Goal: Information Seeking & Learning: Learn about a topic

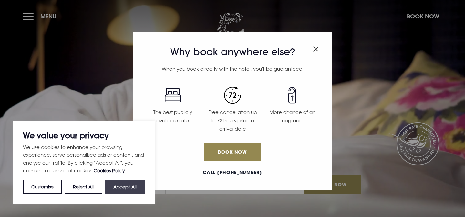
click at [126, 186] on button "Accept All" at bounding box center [125, 186] width 40 height 14
checkbox input "true"
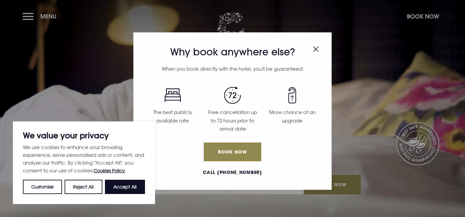
checkbox input "true"
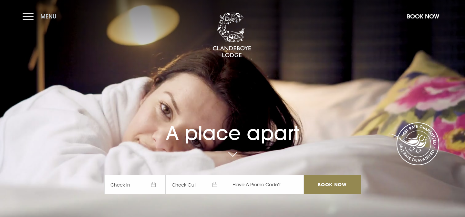
click at [48, 14] on span "Menu" at bounding box center [48, 16] width 16 height 7
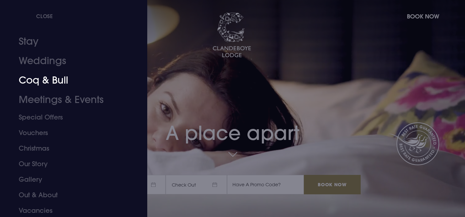
scroll to position [26, 0]
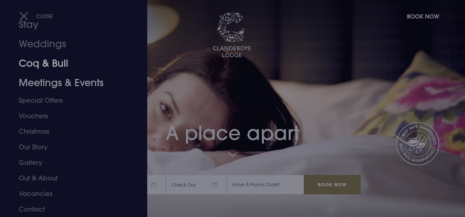
click at [51, 69] on link "Coq & Bull" at bounding box center [70, 63] width 102 height 19
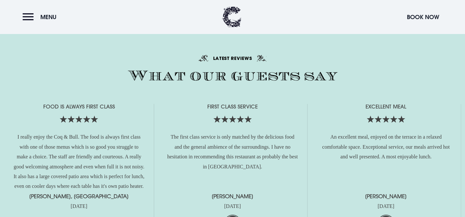
scroll to position [1511, 0]
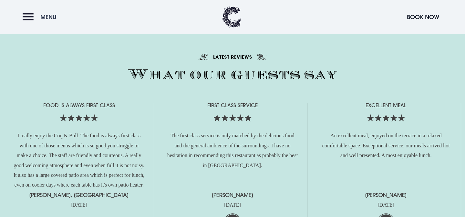
click at [31, 19] on button "Menu" at bounding box center [41, 17] width 37 height 14
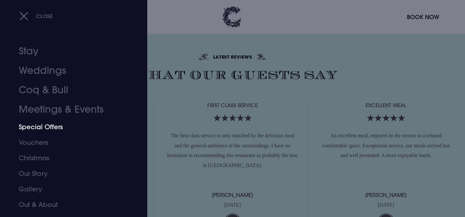
scroll to position [26, 0]
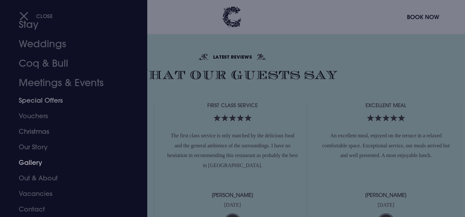
click at [36, 163] on link "Gallery" at bounding box center [70, 162] width 102 height 16
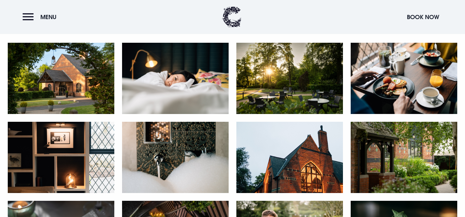
scroll to position [276, 0]
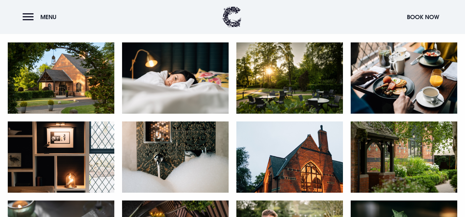
click at [83, 68] on img at bounding box center [61, 77] width 107 height 71
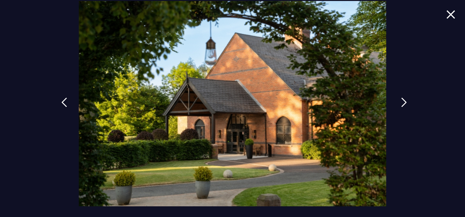
click at [400, 100] on link at bounding box center [404, 107] width 16 height 30
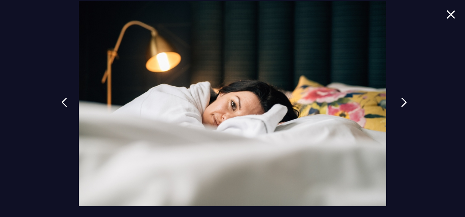
click at [400, 100] on link at bounding box center [404, 107] width 16 height 30
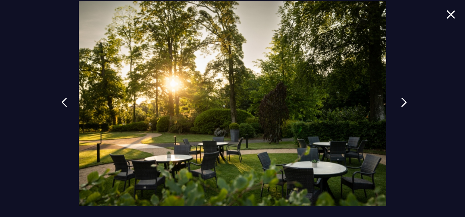
click at [404, 101] on img at bounding box center [404, 102] width 6 height 10
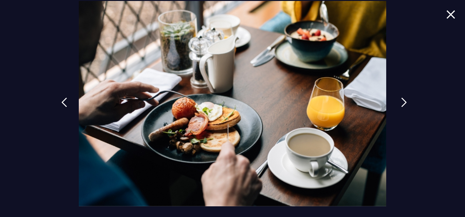
click at [404, 101] on img at bounding box center [404, 102] width 6 height 10
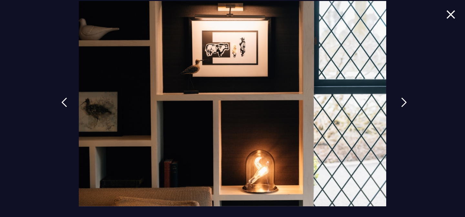
click at [404, 101] on img at bounding box center [404, 102] width 6 height 10
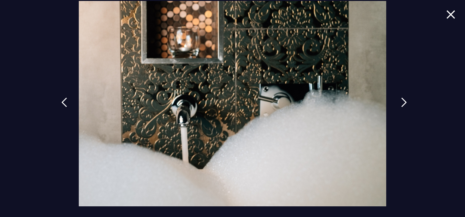
click at [404, 101] on img at bounding box center [404, 102] width 6 height 10
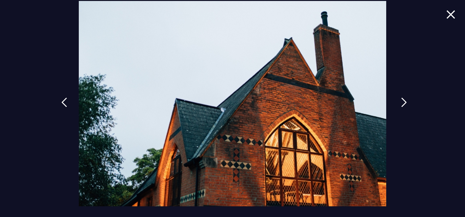
click at [404, 101] on img at bounding box center [404, 102] width 6 height 10
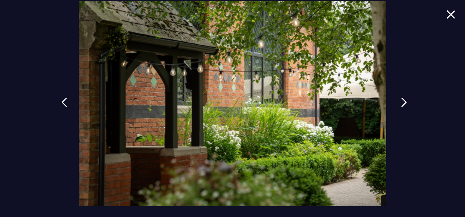
click at [404, 101] on img at bounding box center [404, 102] width 6 height 10
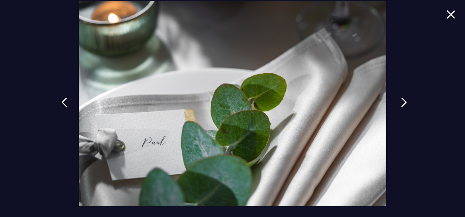
click at [404, 101] on img at bounding box center [404, 102] width 6 height 10
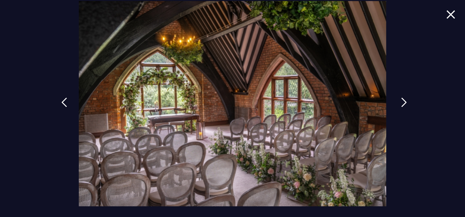
click at [404, 101] on img at bounding box center [404, 102] width 6 height 10
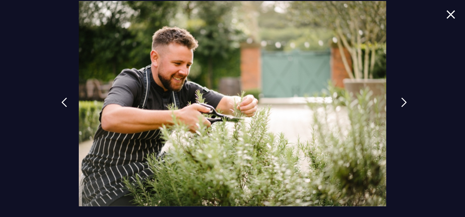
click at [404, 101] on img at bounding box center [404, 102] width 6 height 10
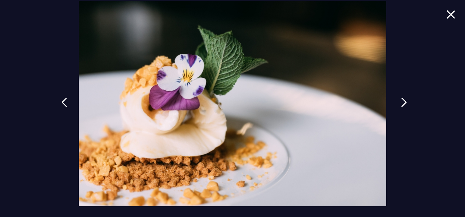
click at [404, 101] on img at bounding box center [404, 102] width 6 height 10
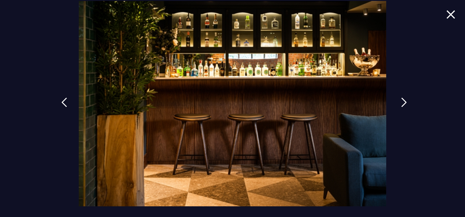
click at [404, 101] on img at bounding box center [404, 102] width 6 height 10
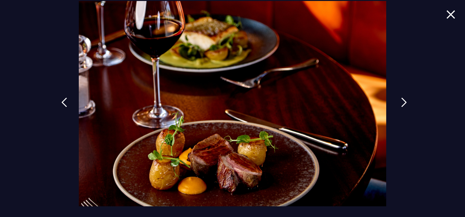
click at [404, 101] on img at bounding box center [404, 102] width 6 height 10
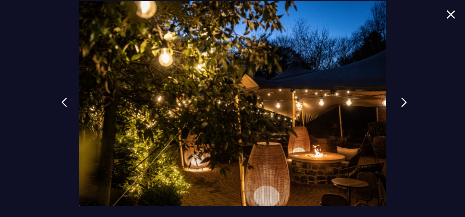
click at [404, 101] on img at bounding box center [404, 102] width 6 height 10
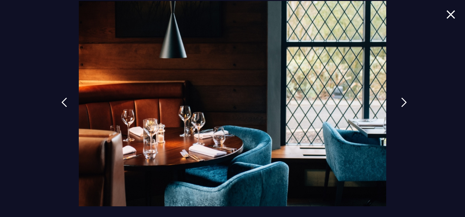
click at [404, 101] on img at bounding box center [404, 102] width 6 height 10
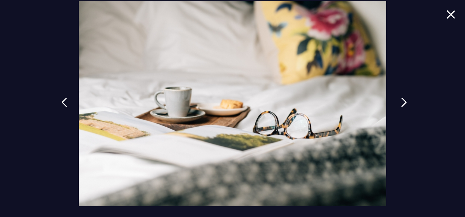
click at [404, 101] on img at bounding box center [404, 102] width 6 height 10
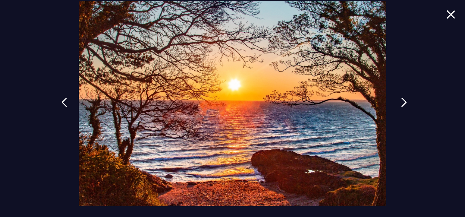
click at [404, 101] on img at bounding box center [404, 102] width 6 height 10
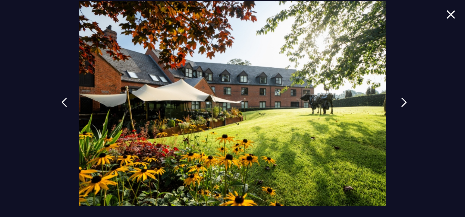
click at [404, 101] on img at bounding box center [404, 102] width 6 height 10
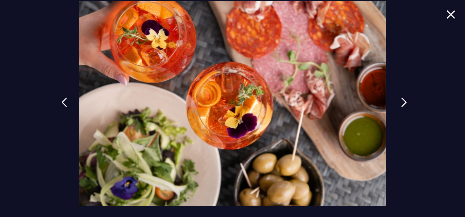
click at [404, 101] on img at bounding box center [404, 102] width 6 height 10
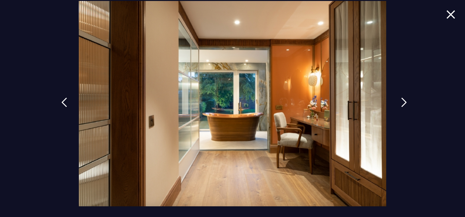
click at [404, 101] on img at bounding box center [404, 102] width 6 height 10
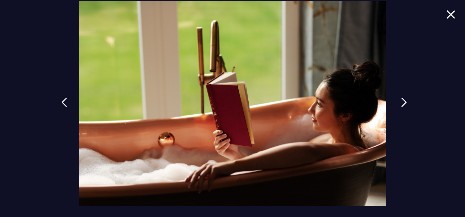
click at [404, 101] on img at bounding box center [404, 102] width 6 height 10
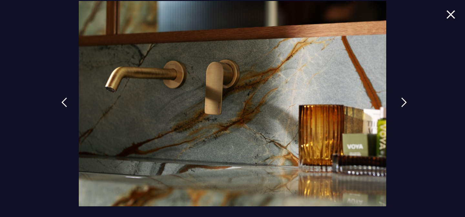
click at [404, 101] on img at bounding box center [404, 102] width 6 height 10
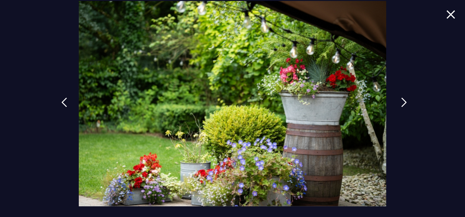
click at [404, 101] on img at bounding box center [404, 102] width 6 height 10
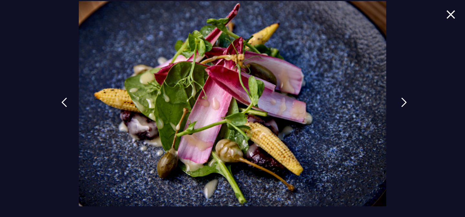
click at [404, 101] on img at bounding box center [404, 102] width 6 height 10
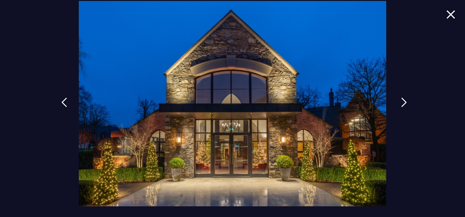
click at [404, 101] on img at bounding box center [404, 102] width 6 height 10
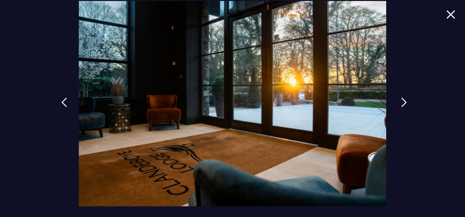
click at [404, 101] on img at bounding box center [404, 102] width 6 height 10
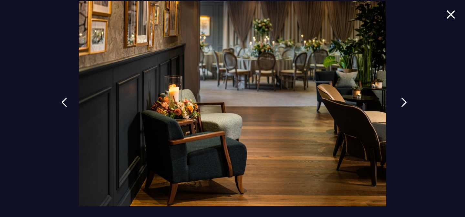
click at [404, 101] on img at bounding box center [404, 102] width 6 height 10
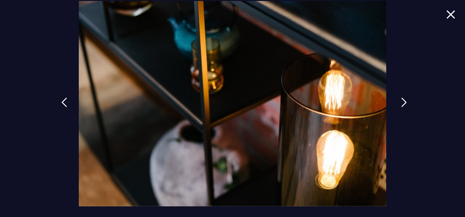
click at [404, 101] on img at bounding box center [404, 102] width 6 height 10
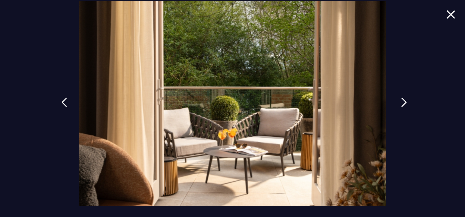
click at [404, 101] on img at bounding box center [404, 102] width 6 height 10
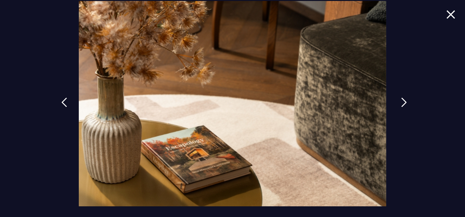
click at [404, 101] on img at bounding box center [404, 102] width 6 height 10
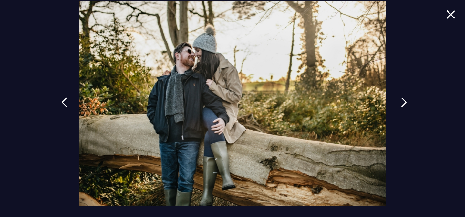
click at [404, 101] on img at bounding box center [404, 102] width 6 height 10
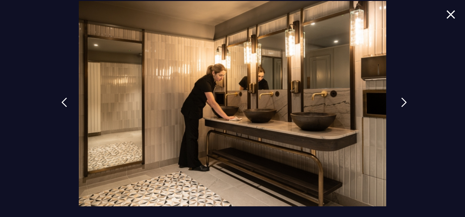
click at [404, 101] on img at bounding box center [404, 102] width 6 height 10
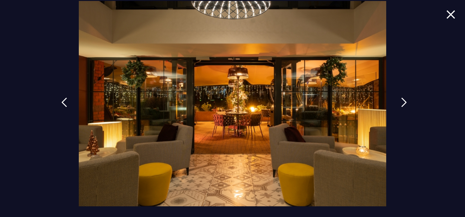
click at [404, 101] on img at bounding box center [404, 102] width 6 height 10
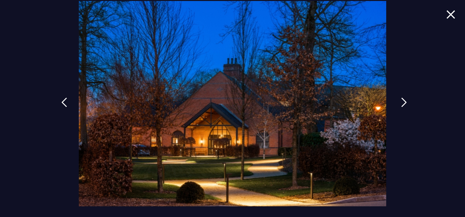
click at [403, 100] on img at bounding box center [404, 102] width 6 height 10
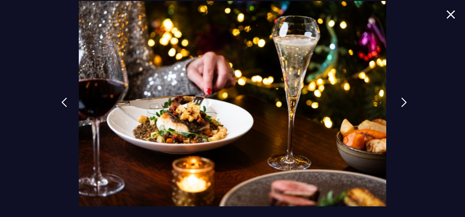
click at [403, 100] on img at bounding box center [404, 102] width 6 height 10
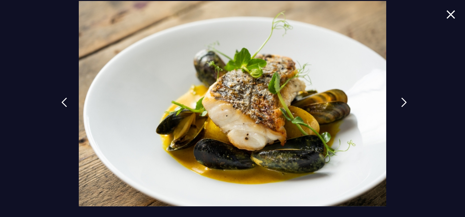
click at [403, 100] on img at bounding box center [404, 102] width 6 height 10
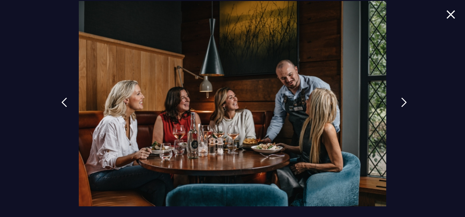
click at [403, 100] on img at bounding box center [404, 102] width 6 height 10
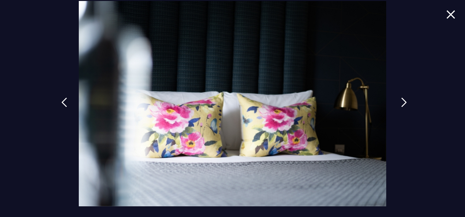
click at [403, 100] on img at bounding box center [404, 102] width 6 height 10
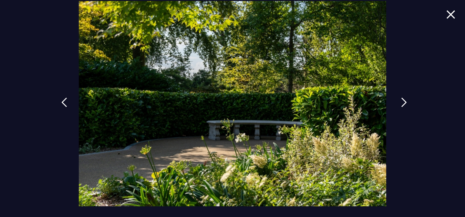
click at [403, 100] on img at bounding box center [404, 102] width 6 height 10
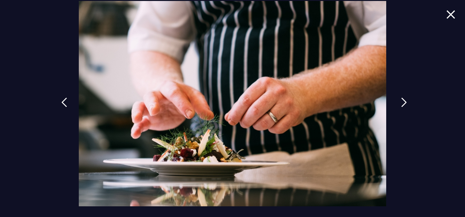
click at [403, 100] on img at bounding box center [404, 102] width 6 height 10
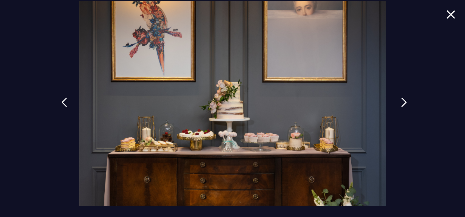
click at [403, 100] on img at bounding box center [404, 102] width 6 height 10
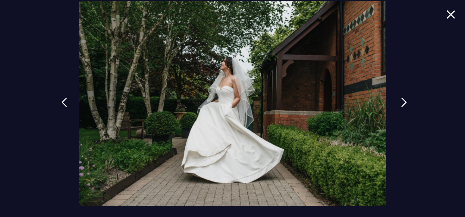
click at [403, 100] on img at bounding box center [404, 102] width 6 height 10
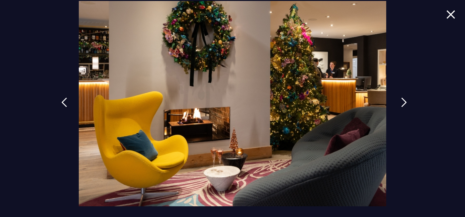
click at [403, 100] on img at bounding box center [404, 102] width 6 height 10
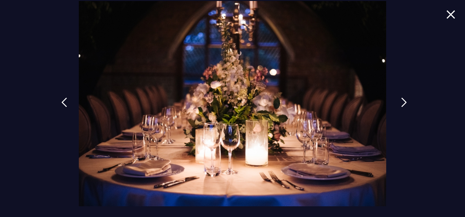
click at [403, 100] on img at bounding box center [404, 102] width 6 height 10
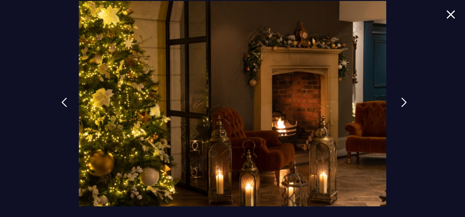
click at [403, 100] on img at bounding box center [404, 102] width 6 height 10
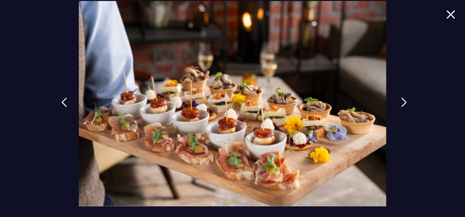
click at [403, 100] on img at bounding box center [404, 102] width 6 height 10
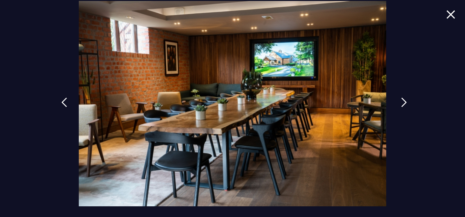
click at [403, 100] on img at bounding box center [404, 102] width 6 height 10
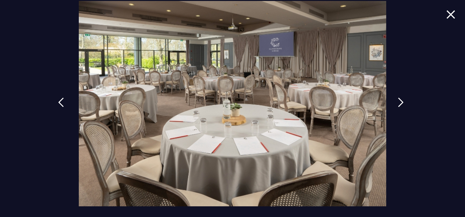
click at [64, 100] on link at bounding box center [61, 107] width 16 height 30
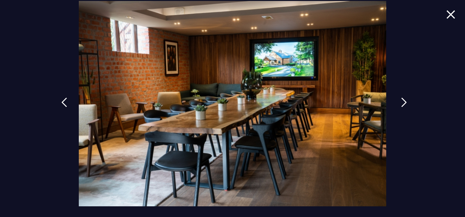
click at [403, 101] on img at bounding box center [404, 102] width 6 height 10
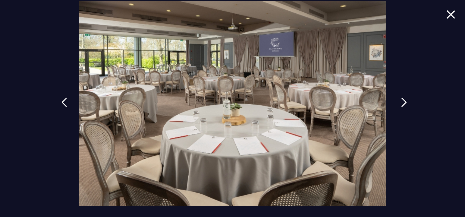
click at [403, 101] on img at bounding box center [404, 102] width 6 height 10
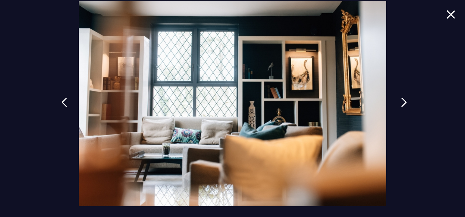
click at [403, 101] on img at bounding box center [404, 102] width 6 height 10
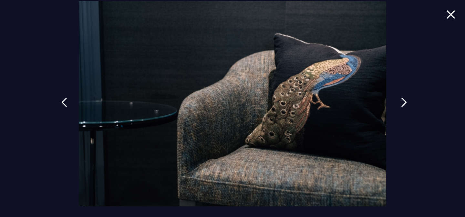
click at [403, 101] on img at bounding box center [404, 102] width 6 height 10
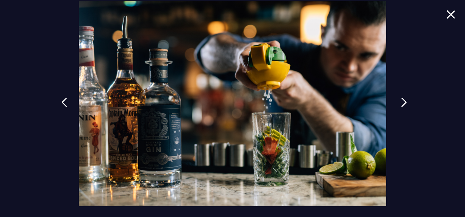
click at [403, 101] on img at bounding box center [404, 102] width 6 height 10
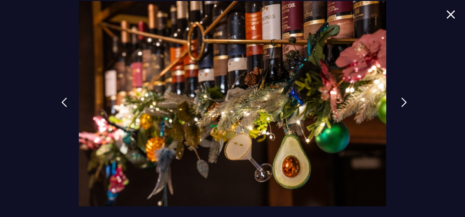
click at [403, 101] on img at bounding box center [404, 102] width 6 height 10
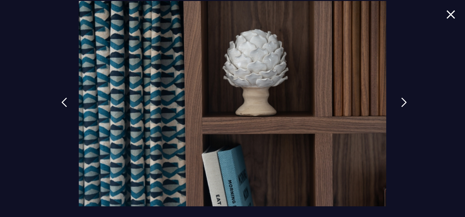
click at [403, 101] on img at bounding box center [404, 102] width 6 height 10
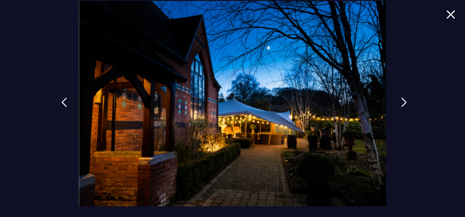
click at [403, 101] on img at bounding box center [404, 102] width 6 height 10
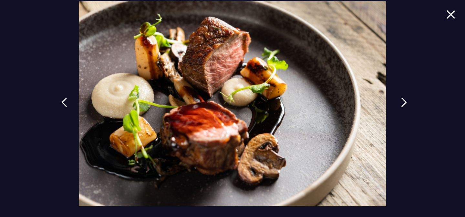
click at [403, 101] on img at bounding box center [404, 102] width 6 height 10
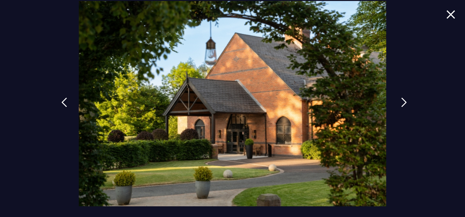
click at [403, 101] on img at bounding box center [404, 102] width 6 height 10
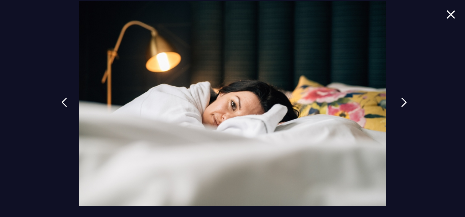
click at [403, 101] on img at bounding box center [404, 102] width 6 height 10
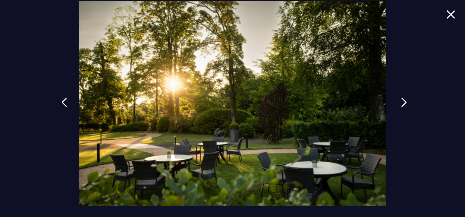
click at [403, 101] on img at bounding box center [404, 102] width 6 height 10
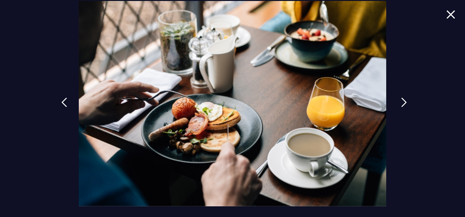
click at [403, 101] on img at bounding box center [404, 102] width 6 height 10
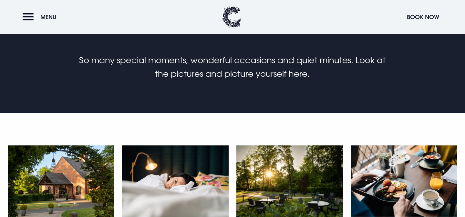
scroll to position [0, 0]
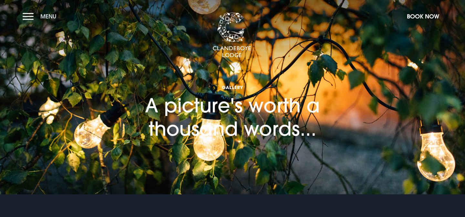
click at [36, 19] on button "Menu" at bounding box center [41, 16] width 37 height 14
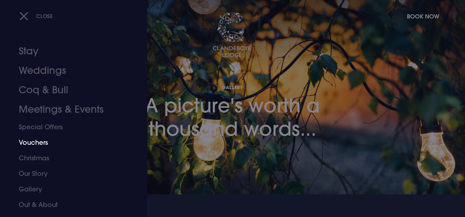
click at [39, 141] on link "Vouchers" at bounding box center [70, 142] width 102 height 16
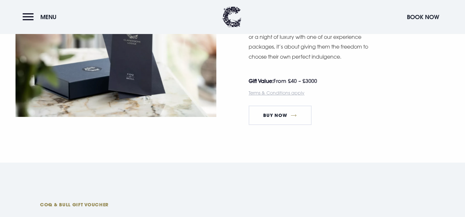
scroll to position [408, 0]
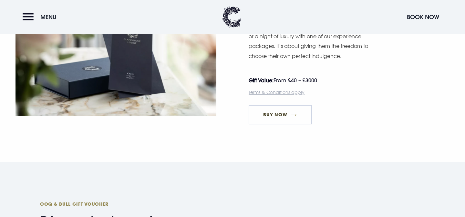
click at [280, 115] on link "Buy Now" at bounding box center [280, 114] width 63 height 19
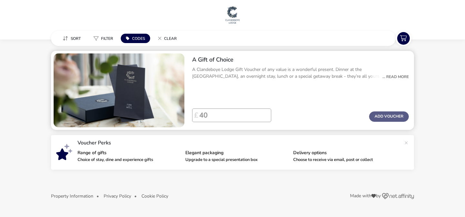
click at [399, 76] on div "... Read More" at bounding box center [394, 77] width 30 height 6
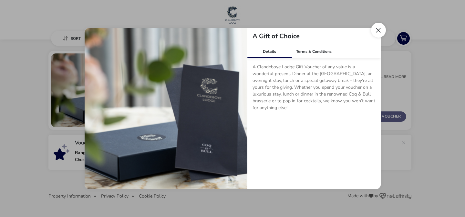
click at [381, 30] on button "Close dialog" at bounding box center [378, 30] width 15 height 15
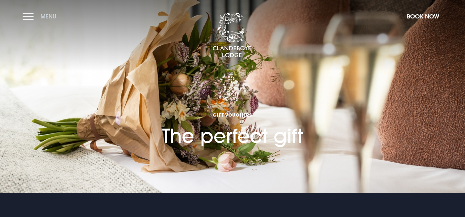
click at [37, 20] on button "Menu" at bounding box center [41, 16] width 37 height 14
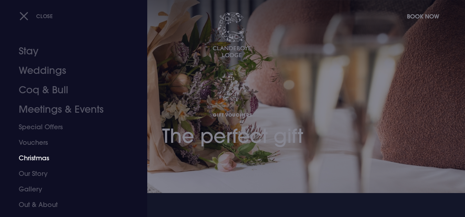
click at [37, 160] on link "Christmas" at bounding box center [70, 158] width 102 height 16
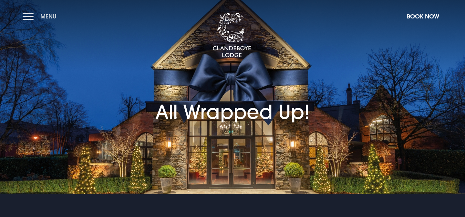
click at [25, 14] on button "Menu" at bounding box center [41, 16] width 37 height 14
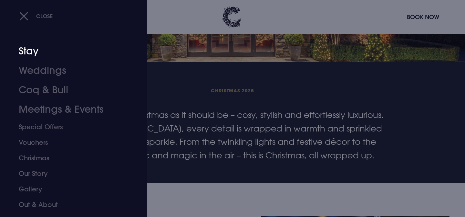
click at [31, 49] on link "Stay" at bounding box center [70, 50] width 102 height 19
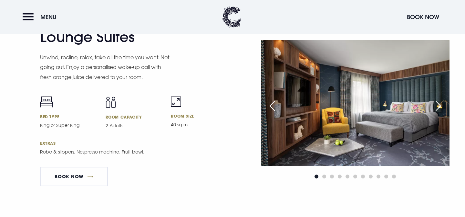
scroll to position [1292, 0]
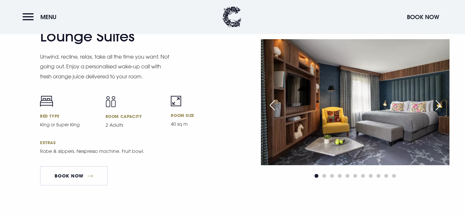
click at [440, 103] on div "Next slide" at bounding box center [438, 105] width 16 height 14
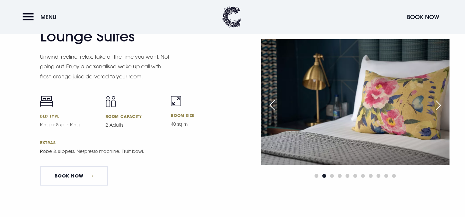
click at [440, 103] on div "Next slide" at bounding box center [438, 105] width 16 height 14
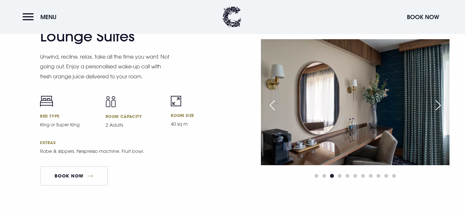
click at [440, 103] on div "Next slide" at bounding box center [438, 105] width 16 height 14
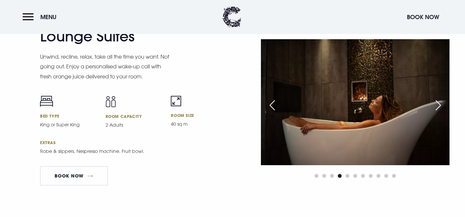
click at [440, 103] on div "Next slide" at bounding box center [438, 105] width 16 height 14
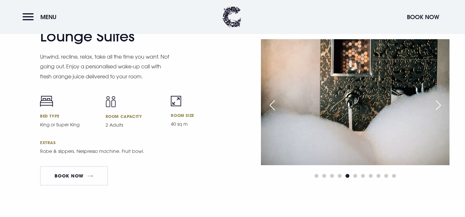
click at [440, 103] on div "Next slide" at bounding box center [438, 105] width 16 height 14
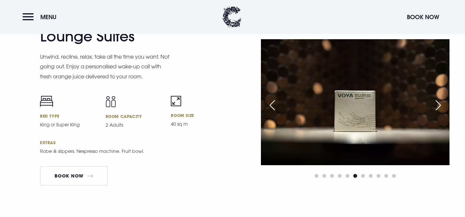
click at [440, 103] on div "Next slide" at bounding box center [438, 105] width 16 height 14
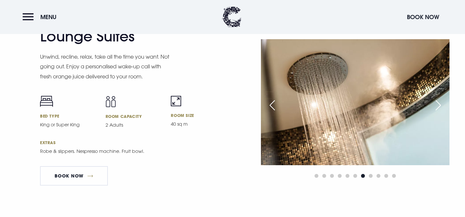
click at [440, 103] on div "Next slide" at bounding box center [438, 105] width 16 height 14
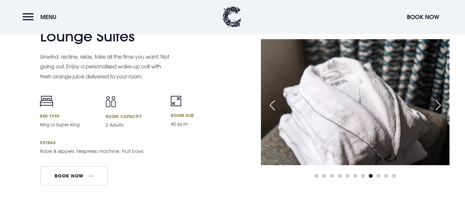
click at [440, 103] on div "Next slide" at bounding box center [438, 105] width 16 height 14
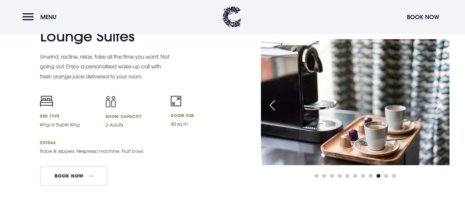
click at [440, 103] on div "Next slide" at bounding box center [438, 105] width 16 height 14
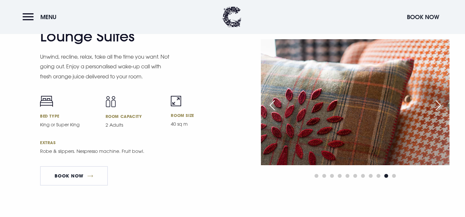
click at [440, 103] on div "Next slide" at bounding box center [438, 105] width 16 height 14
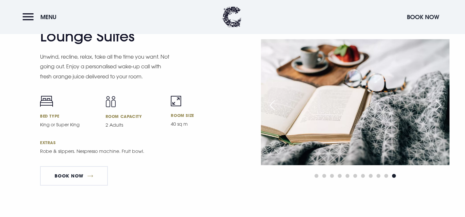
click at [440, 103] on div "Next slide" at bounding box center [438, 105] width 16 height 14
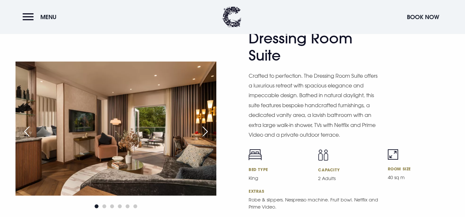
scroll to position [1045, 0]
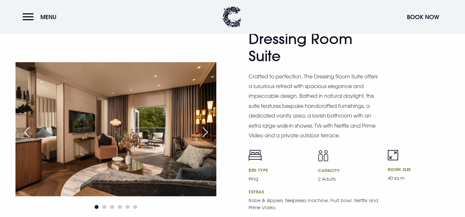
click at [207, 129] on div "Next slide" at bounding box center [205, 132] width 16 height 14
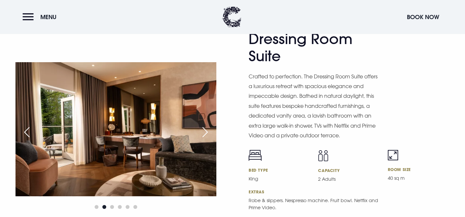
click at [207, 129] on div "Next slide" at bounding box center [205, 132] width 16 height 14
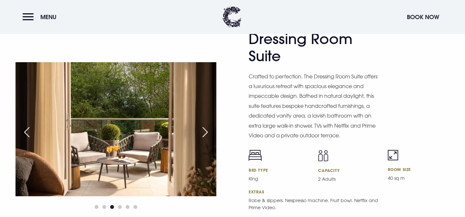
click at [207, 129] on div "Next slide" at bounding box center [205, 132] width 16 height 14
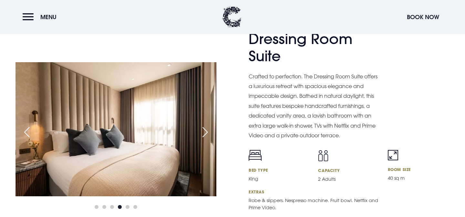
click at [206, 129] on div "Next slide" at bounding box center [205, 132] width 16 height 14
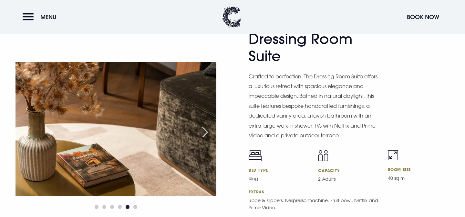
click at [206, 130] on div "Next slide" at bounding box center [205, 132] width 16 height 14
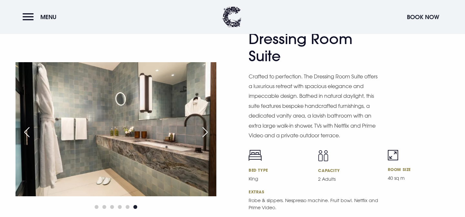
click at [206, 130] on div "Next slide" at bounding box center [205, 132] width 16 height 14
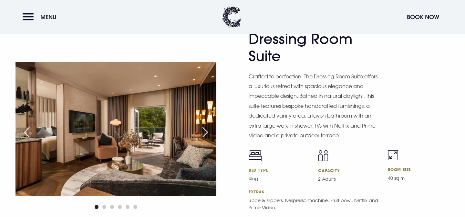
click at [206, 130] on div "Next slide" at bounding box center [205, 132] width 16 height 14
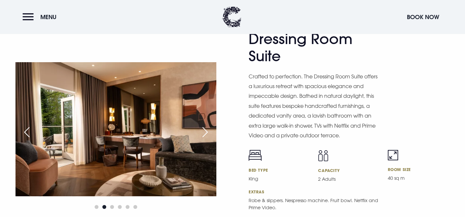
click at [206, 130] on div "Next slide" at bounding box center [205, 132] width 16 height 14
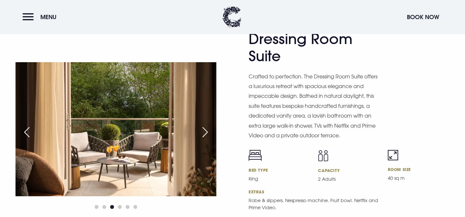
click at [206, 130] on div "Next slide" at bounding box center [205, 132] width 16 height 14
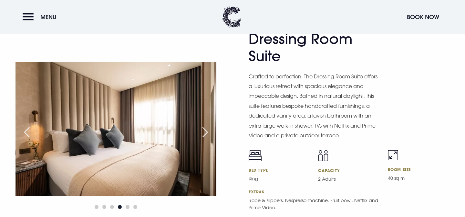
click at [206, 130] on div "Next slide" at bounding box center [205, 132] width 16 height 14
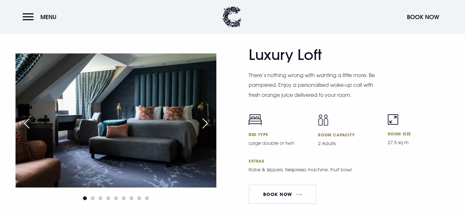
scroll to position [1472, 0]
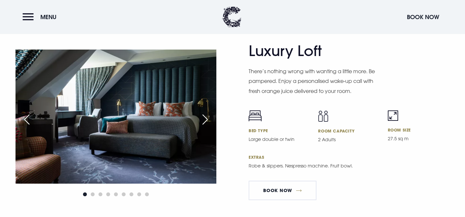
click at [205, 119] on div "Next slide" at bounding box center [205, 119] width 16 height 14
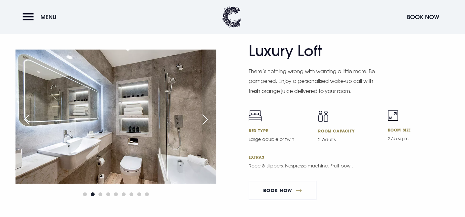
click at [207, 119] on div "Next slide" at bounding box center [205, 119] width 16 height 14
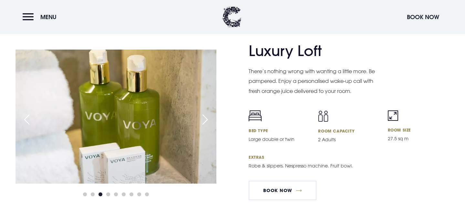
click at [204, 121] on div "Next slide" at bounding box center [205, 119] width 16 height 14
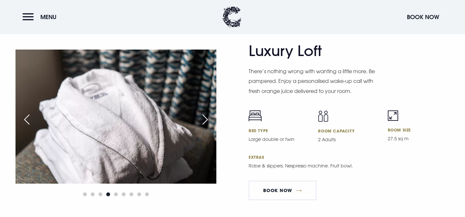
click at [205, 119] on div "Next slide" at bounding box center [205, 119] width 16 height 14
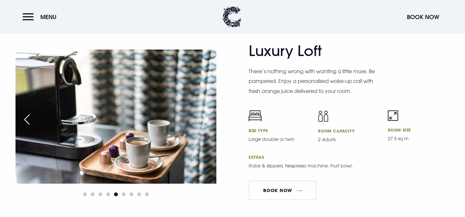
click at [205, 119] on div "Next slide" at bounding box center [205, 119] width 16 height 14
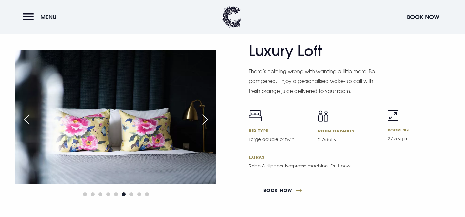
click at [205, 119] on div "Next slide" at bounding box center [205, 119] width 16 height 14
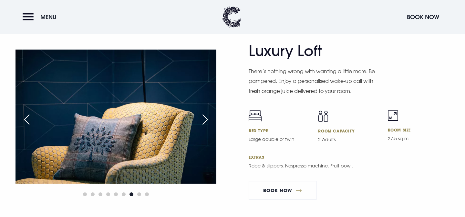
click at [205, 119] on div "Next slide" at bounding box center [205, 119] width 16 height 14
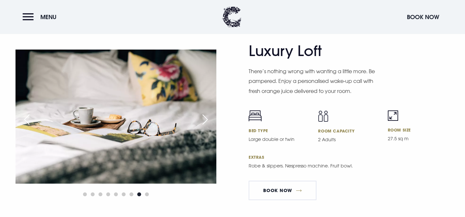
click at [205, 119] on div "Next slide" at bounding box center [205, 119] width 16 height 14
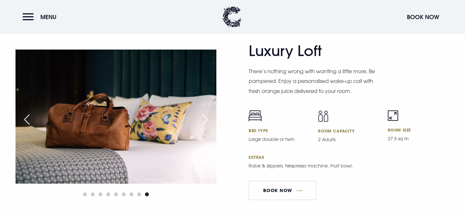
click at [205, 119] on div "Next slide" at bounding box center [205, 119] width 16 height 14
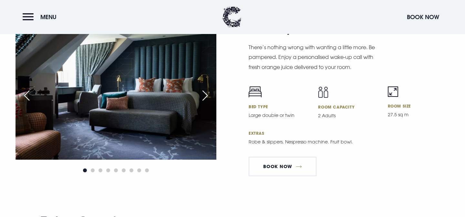
scroll to position [1497, 0]
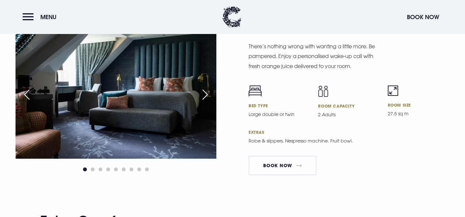
click at [206, 94] on div "Next slide" at bounding box center [205, 94] width 16 height 14
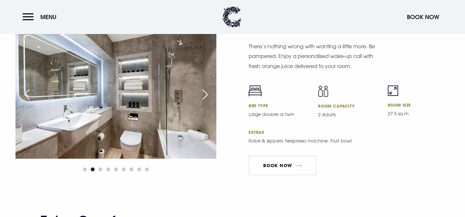
click at [206, 94] on div "Next slide" at bounding box center [205, 94] width 16 height 14
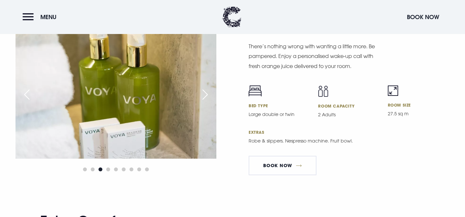
click at [206, 94] on div "Next slide" at bounding box center [205, 94] width 16 height 14
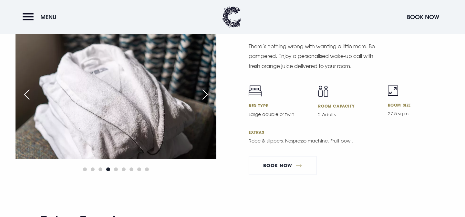
click at [206, 94] on div "Next slide" at bounding box center [205, 94] width 16 height 14
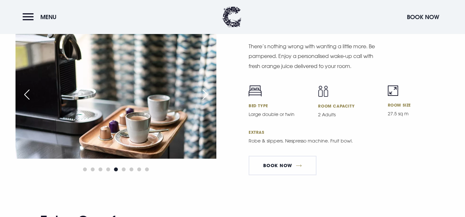
click at [206, 94] on div "Next slide" at bounding box center [205, 94] width 16 height 14
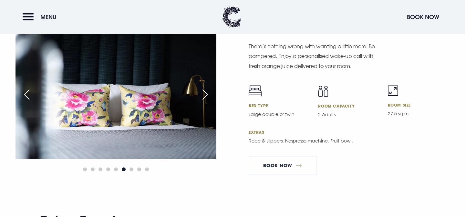
click at [206, 94] on div "Next slide" at bounding box center [205, 94] width 16 height 14
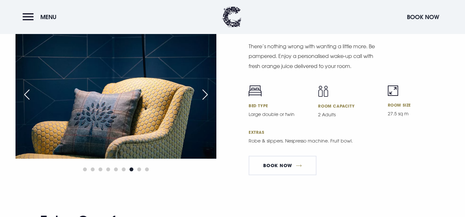
click at [206, 96] on div "Next slide" at bounding box center [205, 94] width 16 height 14
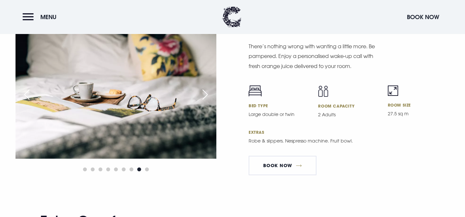
click at [206, 96] on div "Next slide" at bounding box center [205, 94] width 16 height 14
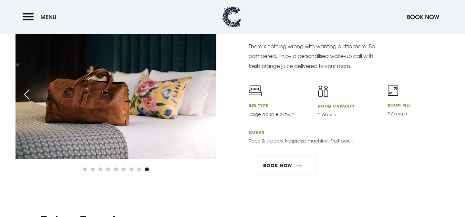
click at [206, 96] on div "Next slide" at bounding box center [205, 94] width 16 height 14
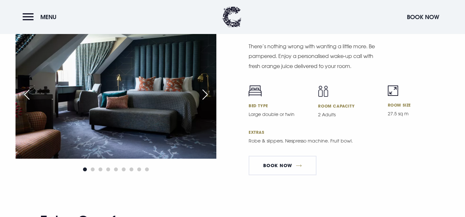
click at [206, 96] on div "Next slide" at bounding box center [205, 94] width 16 height 14
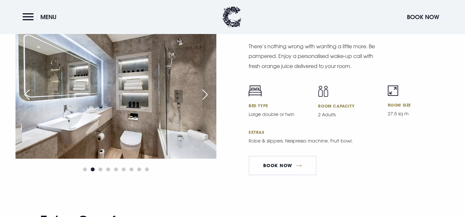
click at [206, 96] on div "Next slide" at bounding box center [205, 94] width 16 height 14
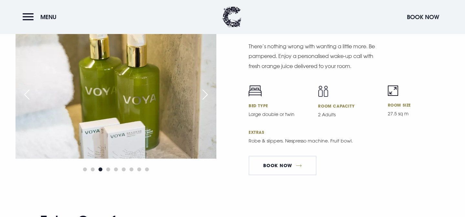
click at [206, 96] on div "Next slide" at bounding box center [205, 94] width 16 height 14
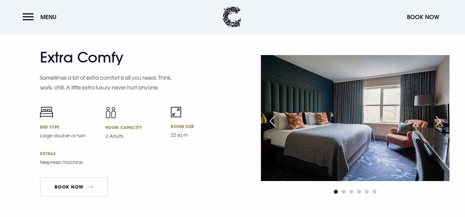
scroll to position [1659, 0]
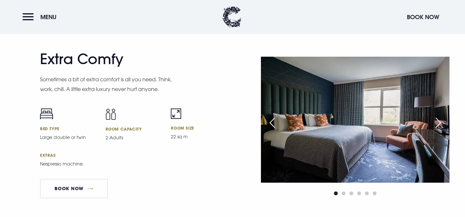
click at [440, 128] on div "Next slide" at bounding box center [438, 122] width 16 height 14
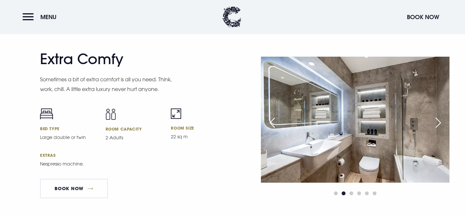
click at [440, 128] on div "Next slide" at bounding box center [438, 122] width 16 height 14
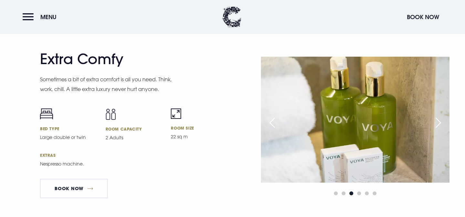
click at [440, 128] on div "Next slide" at bounding box center [438, 122] width 16 height 14
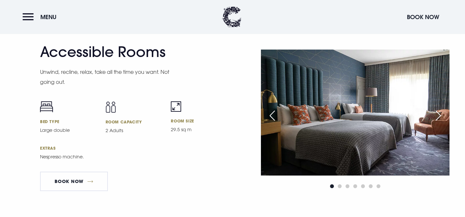
scroll to position [2046, 0]
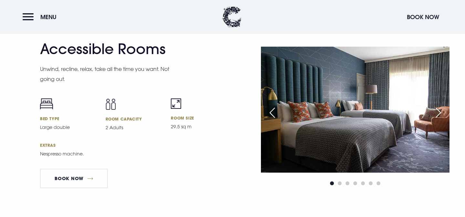
click at [440, 120] on div "Next slide" at bounding box center [438, 112] width 16 height 14
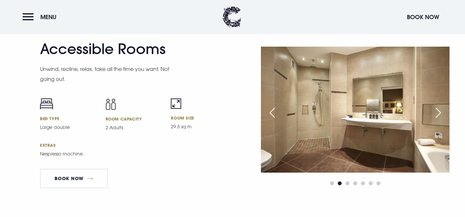
click at [439, 120] on div "Next slide" at bounding box center [438, 112] width 16 height 14
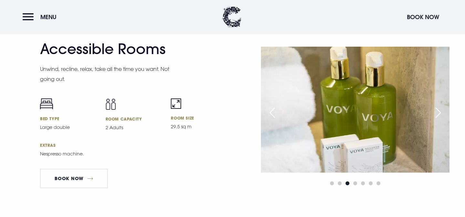
click at [439, 120] on div "Next slide" at bounding box center [438, 112] width 16 height 14
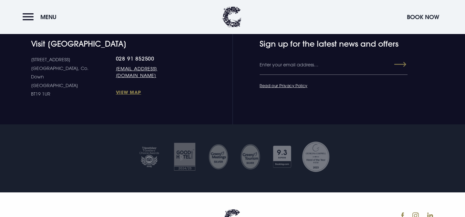
scroll to position [2853, 0]
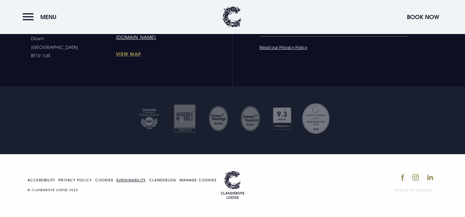
click at [129, 179] on link "Sustainability" at bounding box center [130, 180] width 29 height 4
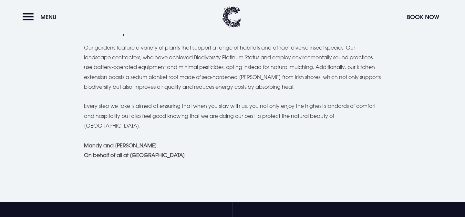
scroll to position [780, 0]
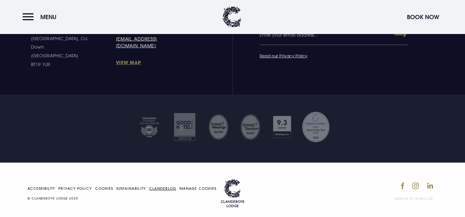
click at [155, 186] on link "Clandeblog" at bounding box center [162, 188] width 27 height 4
